Goal: Navigation & Orientation: Find specific page/section

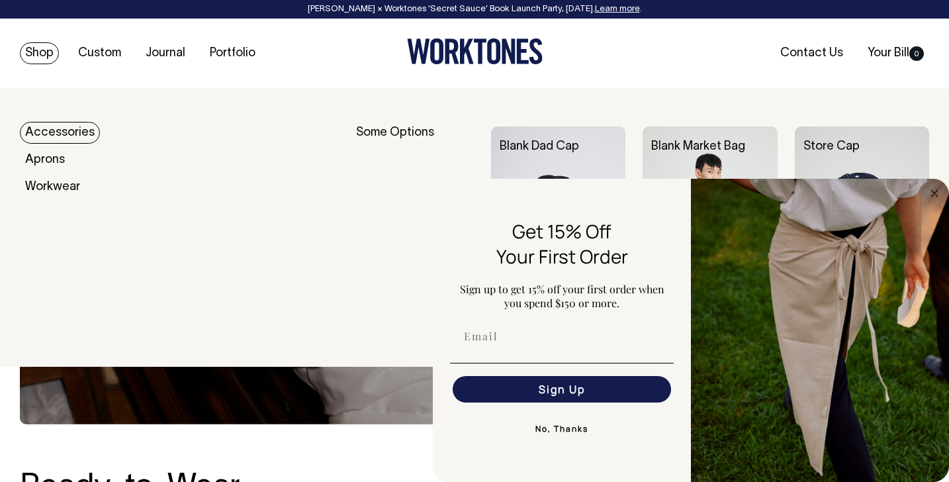
click at [52, 50] on link "Shop" at bounding box center [39, 53] width 39 height 22
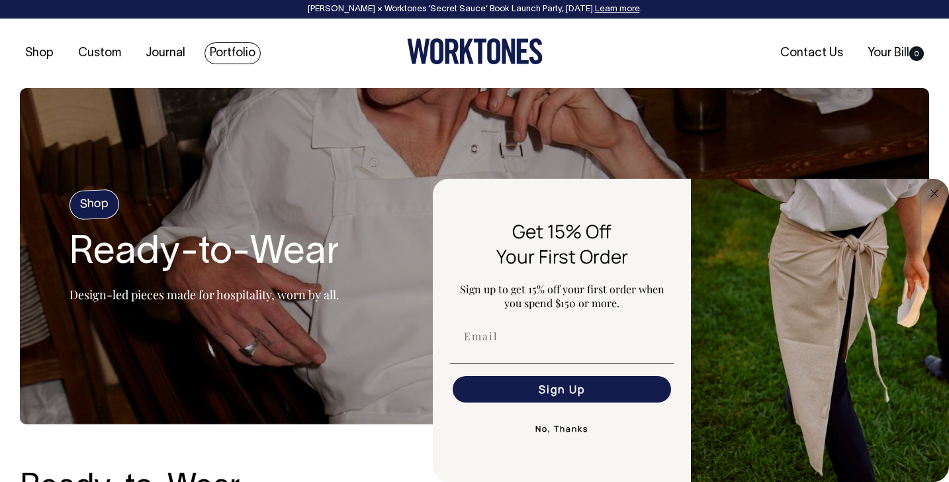
click at [209, 56] on link "Portfolio" at bounding box center [233, 53] width 56 height 22
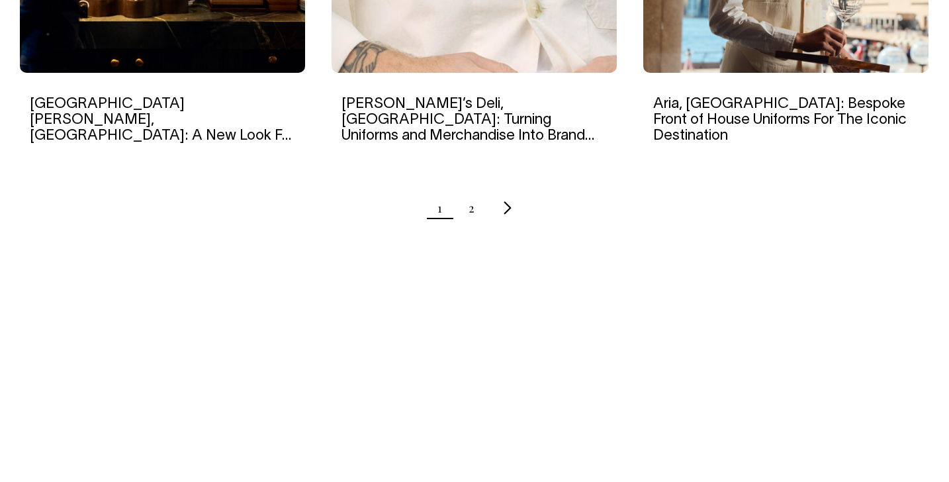
scroll to position [1519, 0]
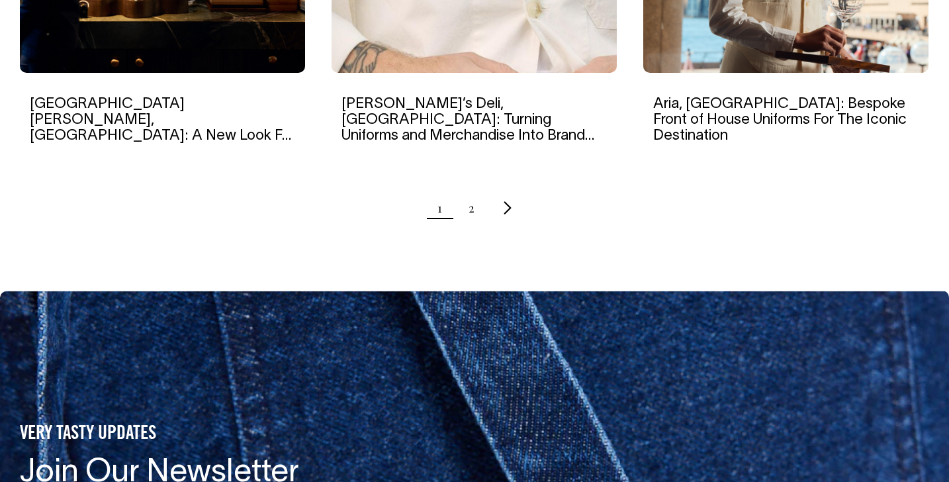
click at [506, 207] on icon "Next page" at bounding box center [508, 208] width 9 height 14
